Goal: Navigation & Orientation: Find specific page/section

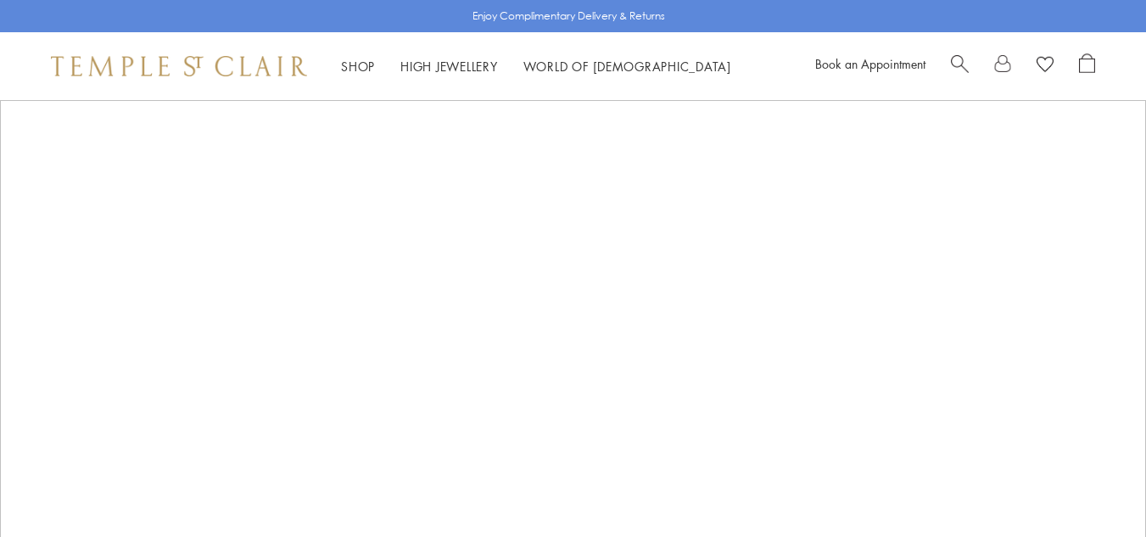
scroll to position [1405, 0]
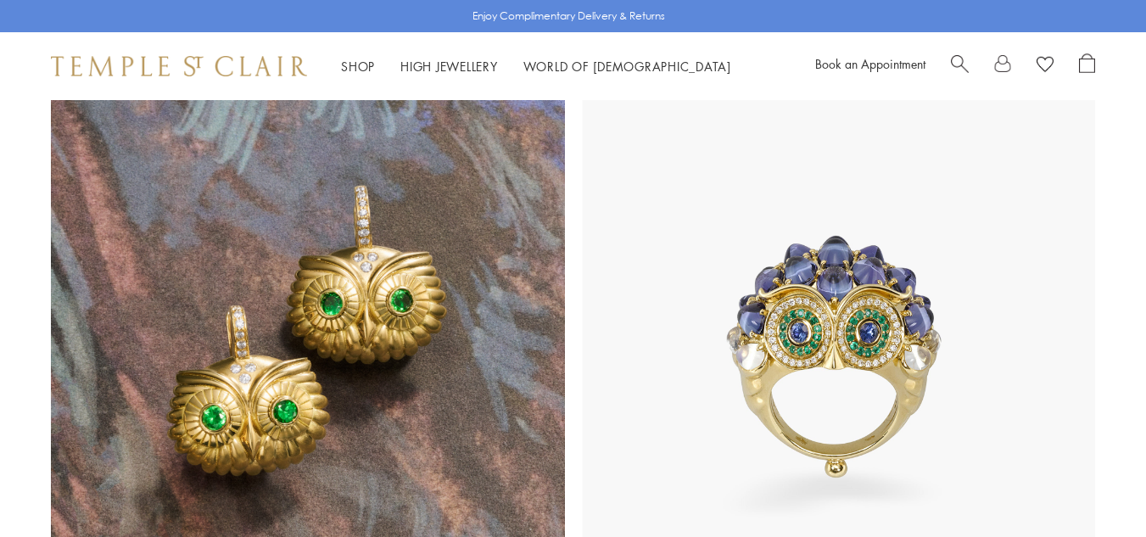
drag, startPoint x: 0, startPoint y: 0, endPoint x: 647, endPoint y: 254, distance: 695.5
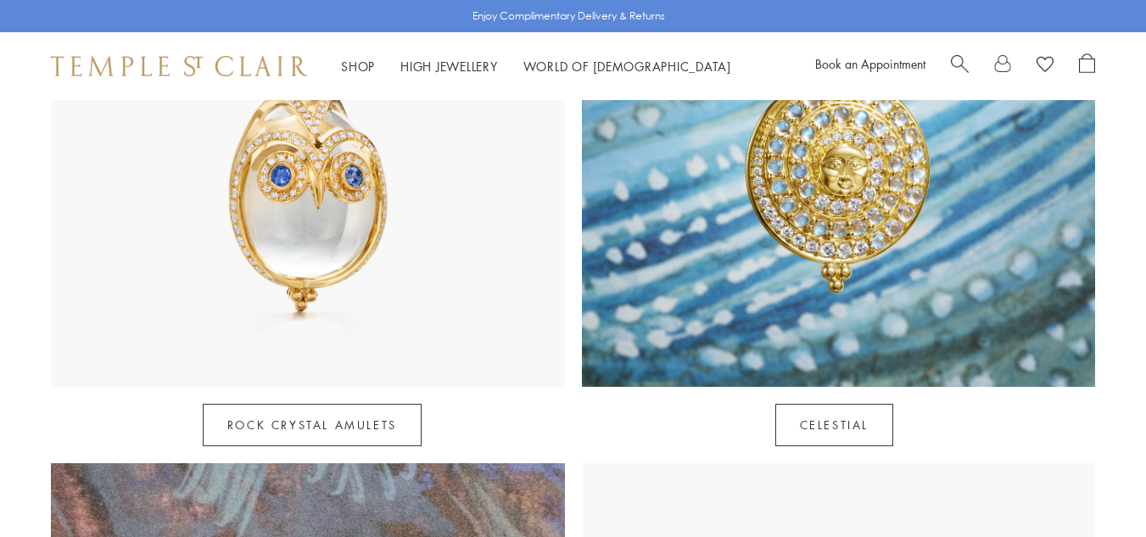
scroll to position [0, 0]
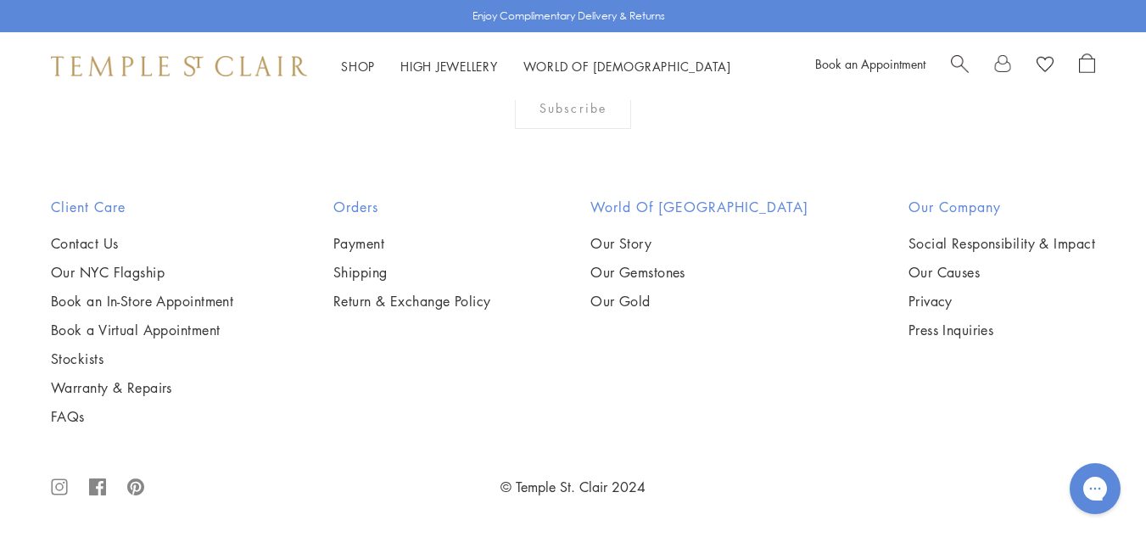
scroll to position [7777, 0]
